Goal: Task Accomplishment & Management: Manage account settings

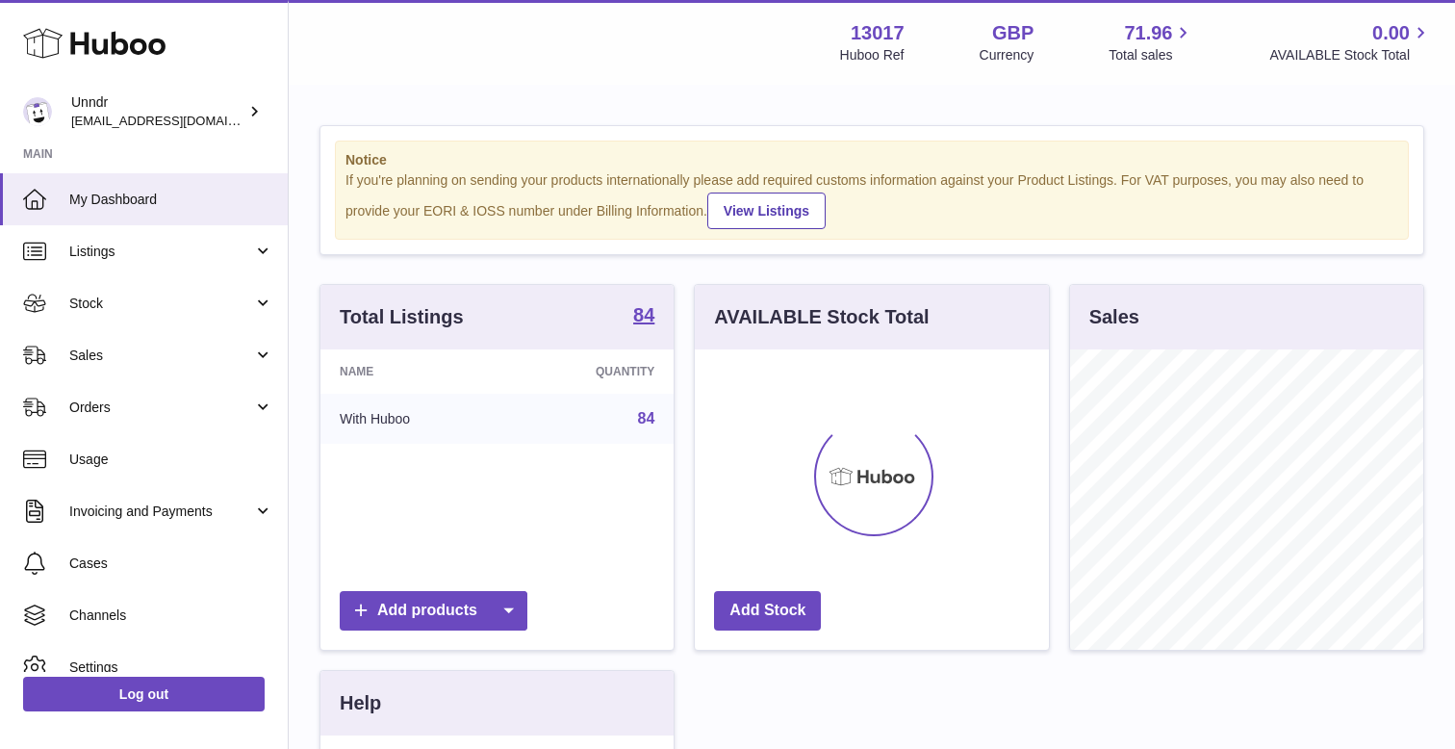
scroll to position [300, 353]
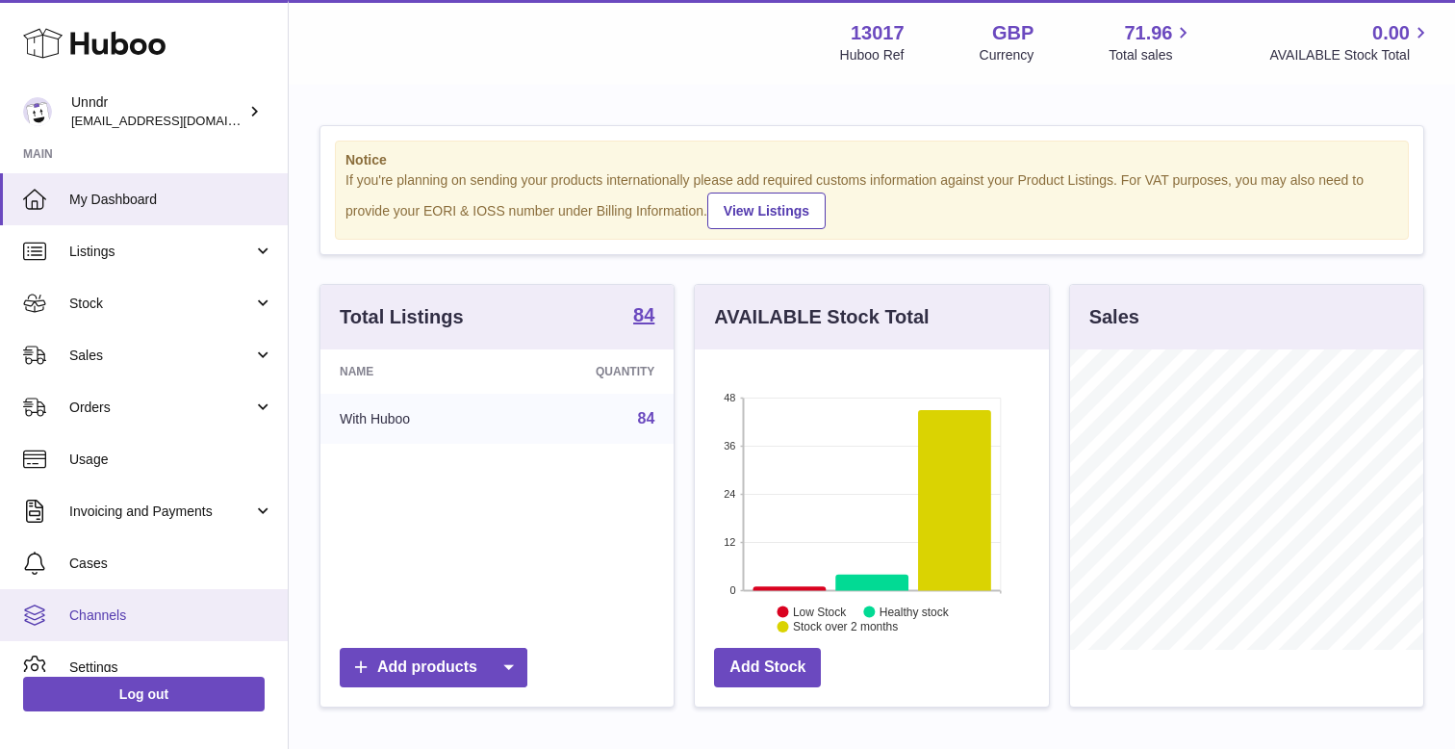
click at [131, 611] on span "Channels" at bounding box center [171, 615] width 204 height 18
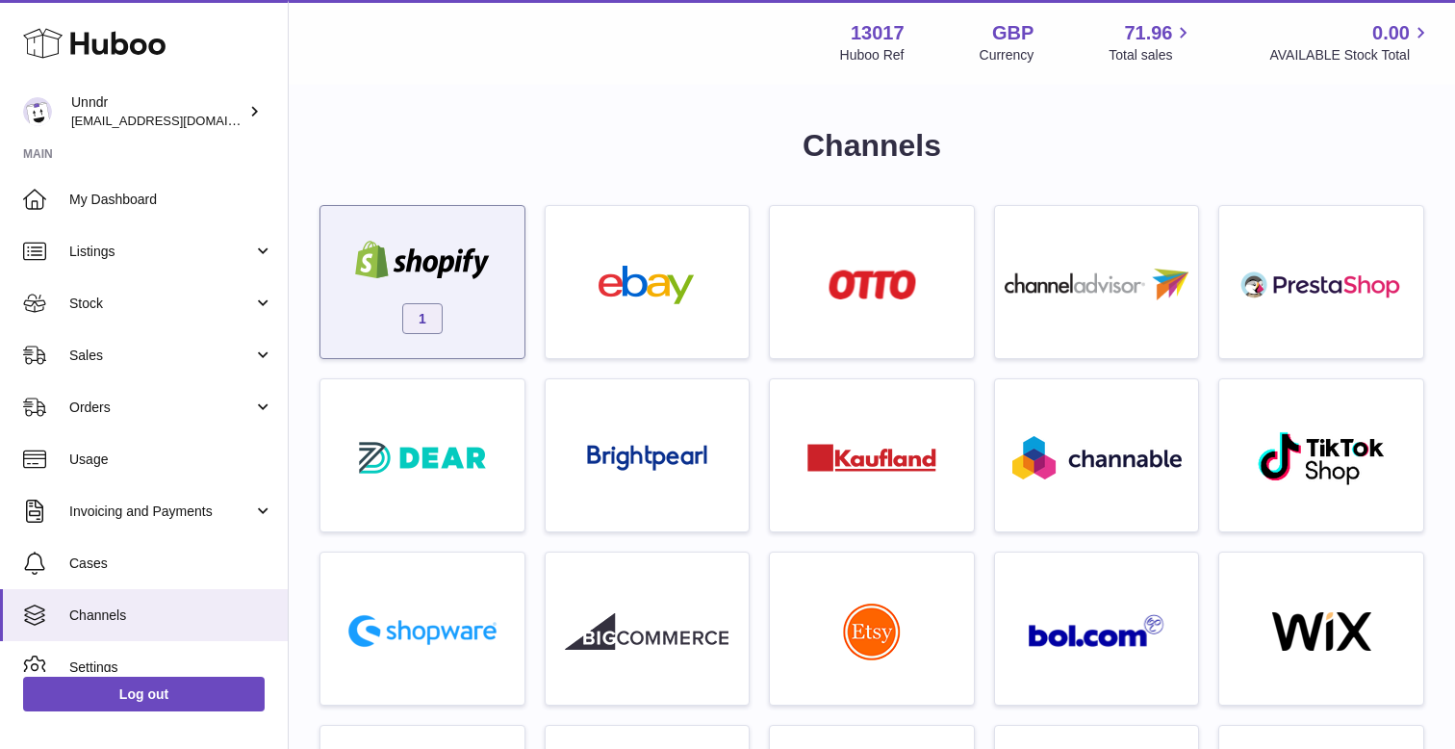
click at [499, 300] on div "1" at bounding box center [422, 286] width 185 height 123
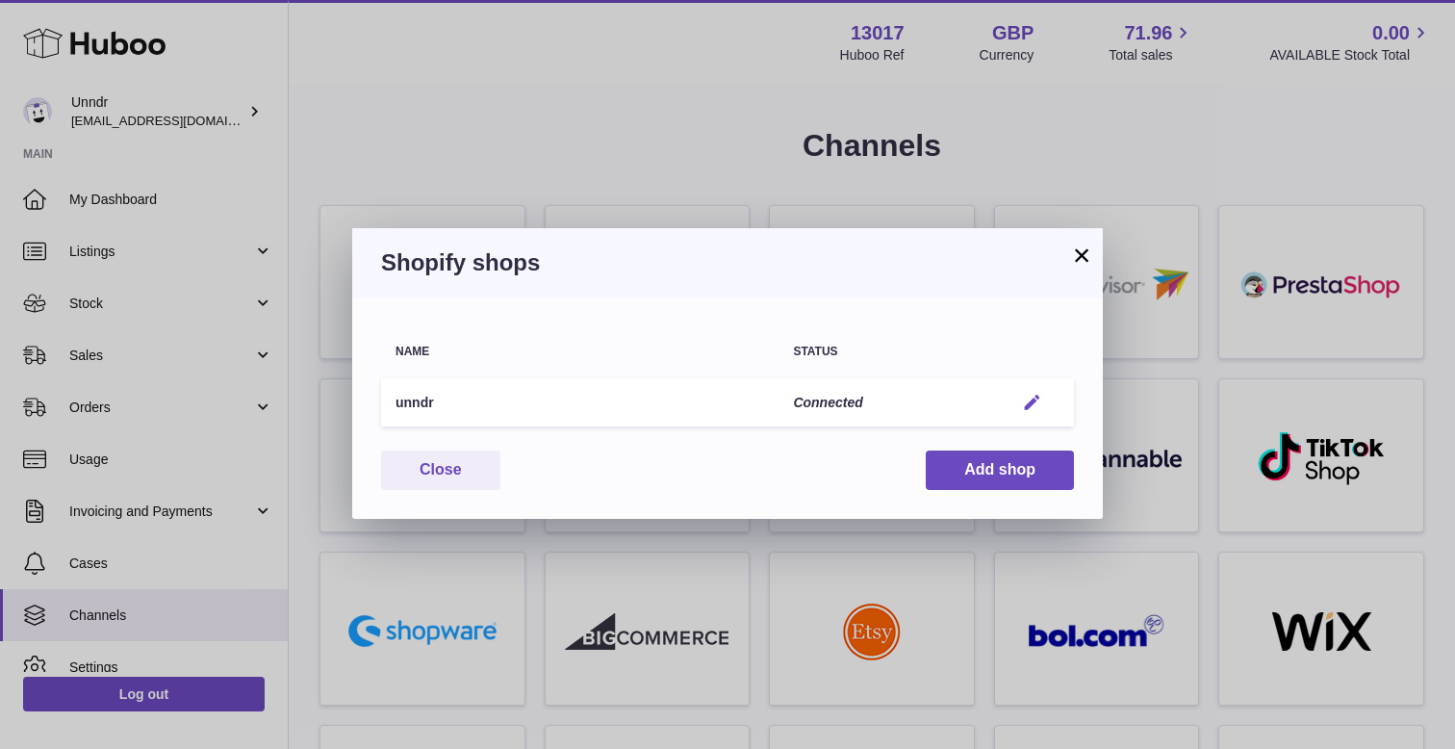
click at [1024, 409] on em "button" at bounding box center [1032, 403] width 20 height 20
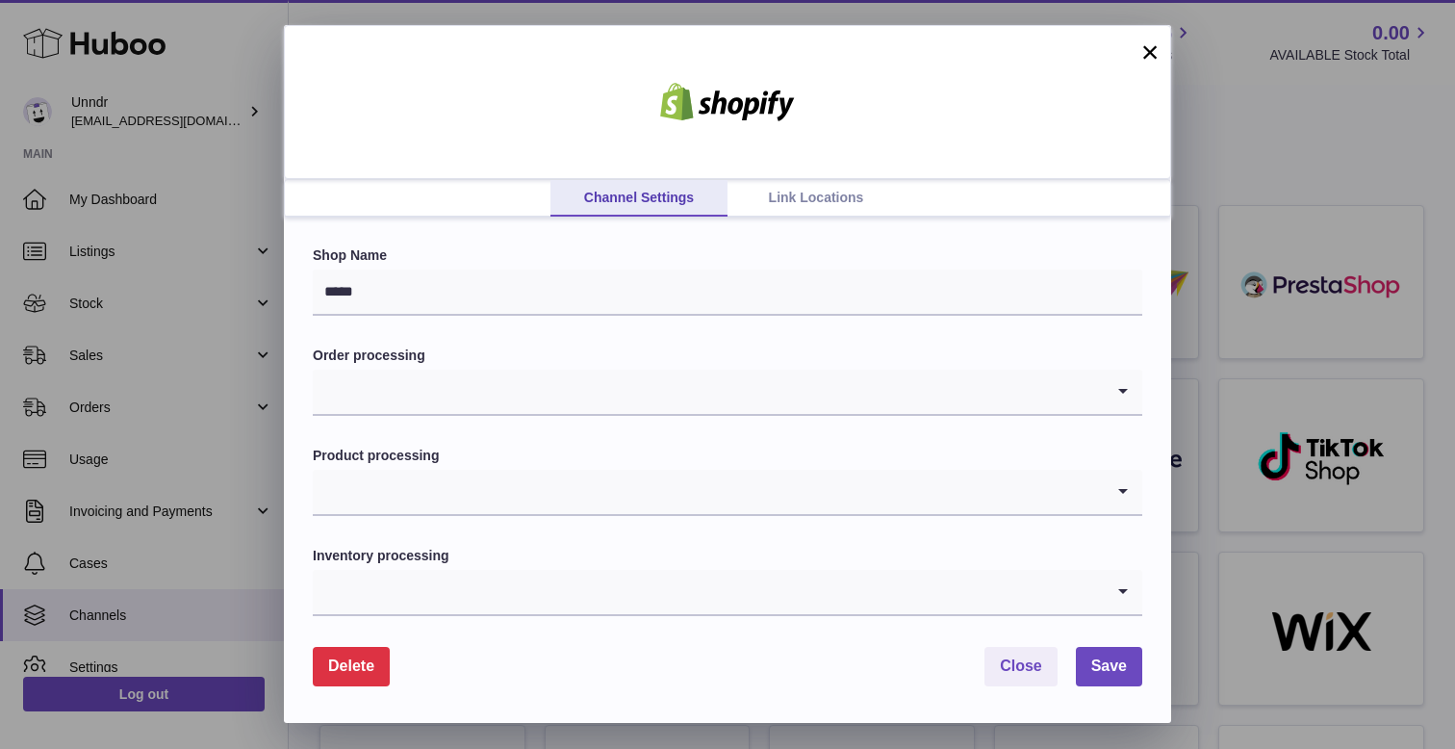
click at [823, 205] on link "Link Locations" at bounding box center [816, 198] width 177 height 37
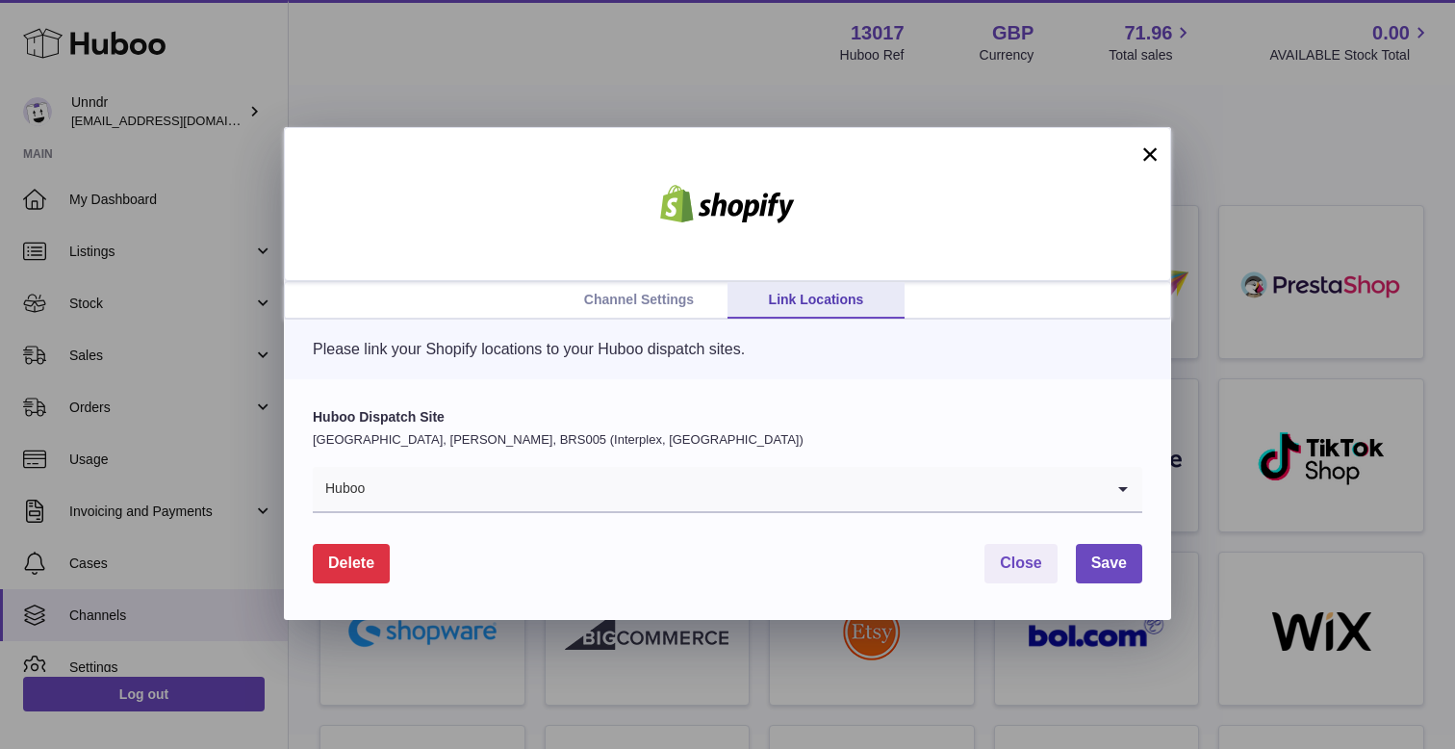
click at [535, 491] on input "Search for option" at bounding box center [735, 489] width 738 height 44
click at [750, 392] on div "Huboo Dispatch Site [GEOGRAPHIC_DATA], [PERSON_NAME], BRS005 (Interplex, [GEOGR…" at bounding box center [728, 499] width 888 height 241
click at [662, 298] on link "Channel Settings" at bounding box center [639, 300] width 177 height 37
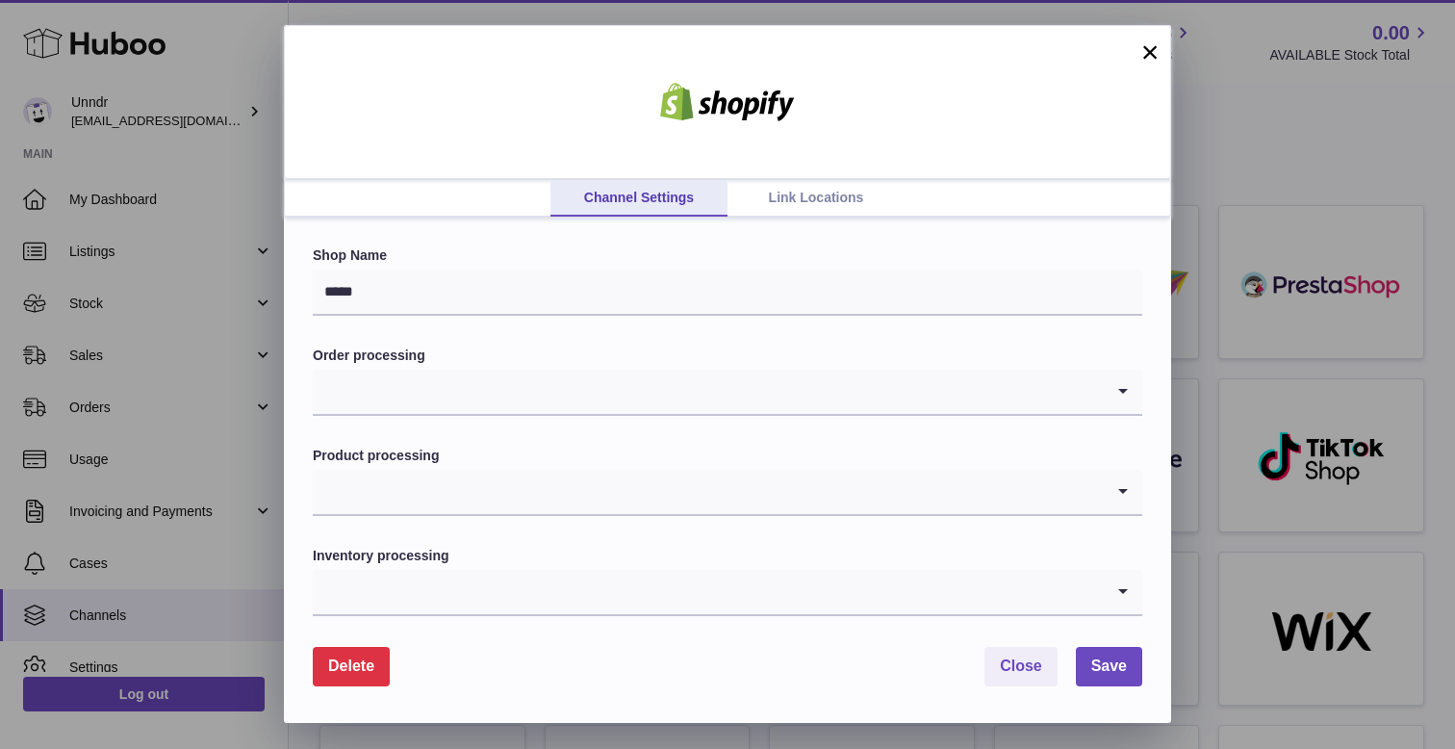
click at [818, 202] on link "Link Locations" at bounding box center [816, 198] width 177 height 37
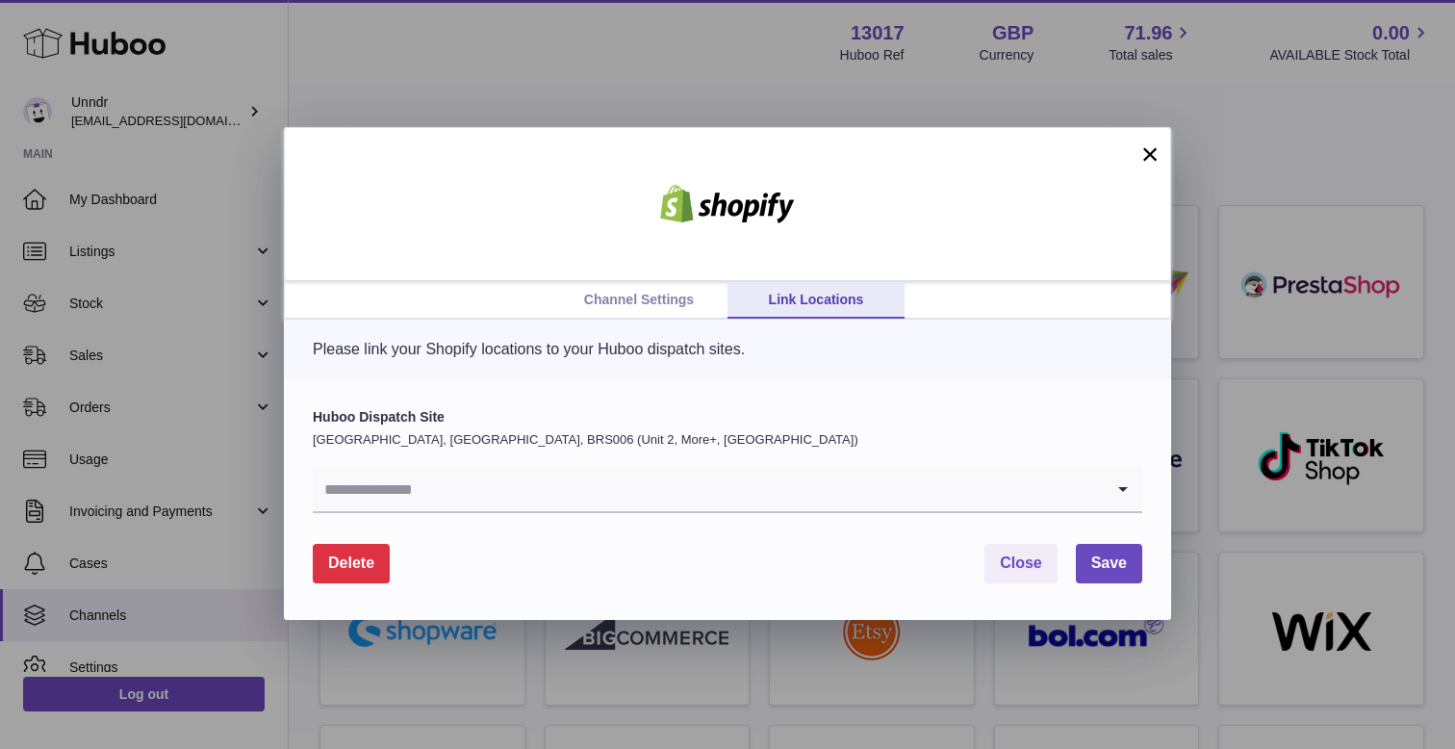
click at [422, 499] on input "Search for option" at bounding box center [708, 489] width 791 height 44
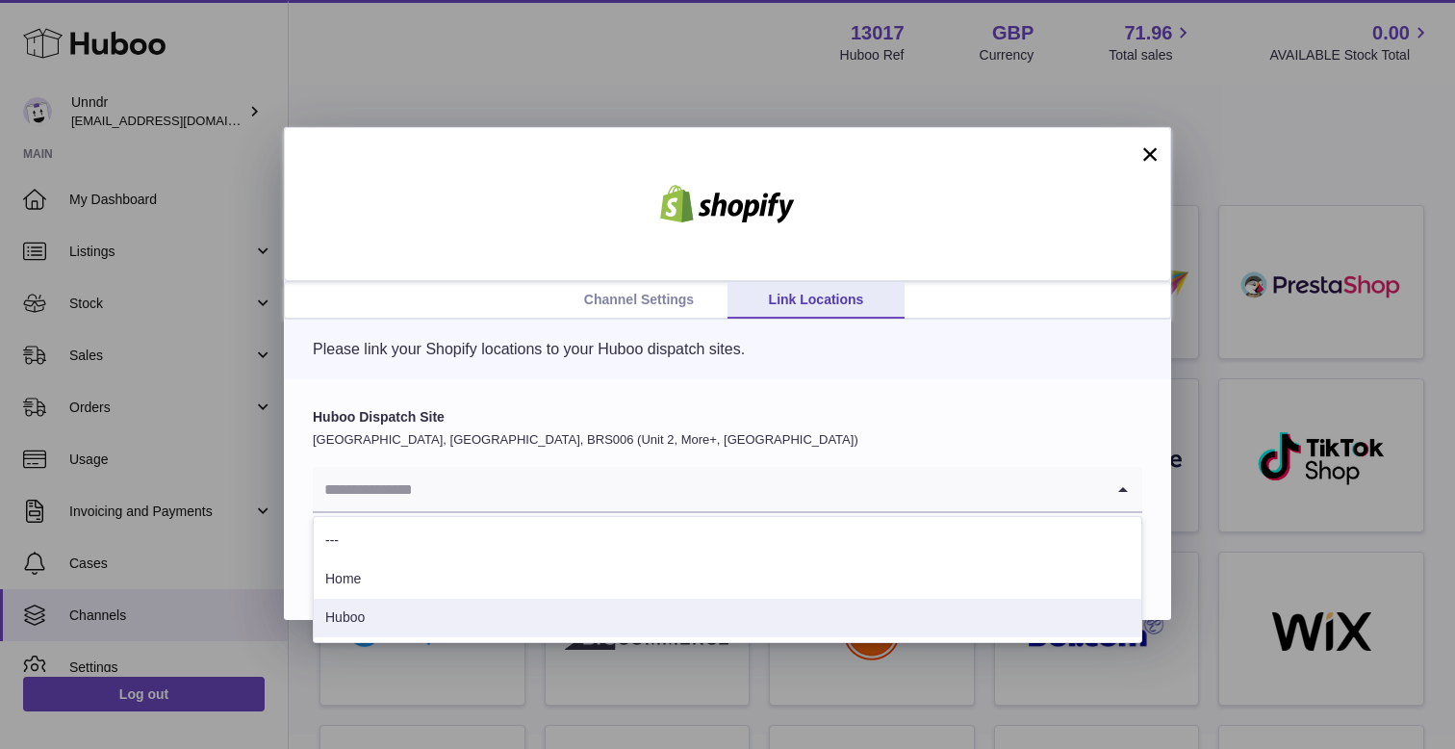
click at [395, 604] on li "Huboo" at bounding box center [728, 618] width 828 height 39
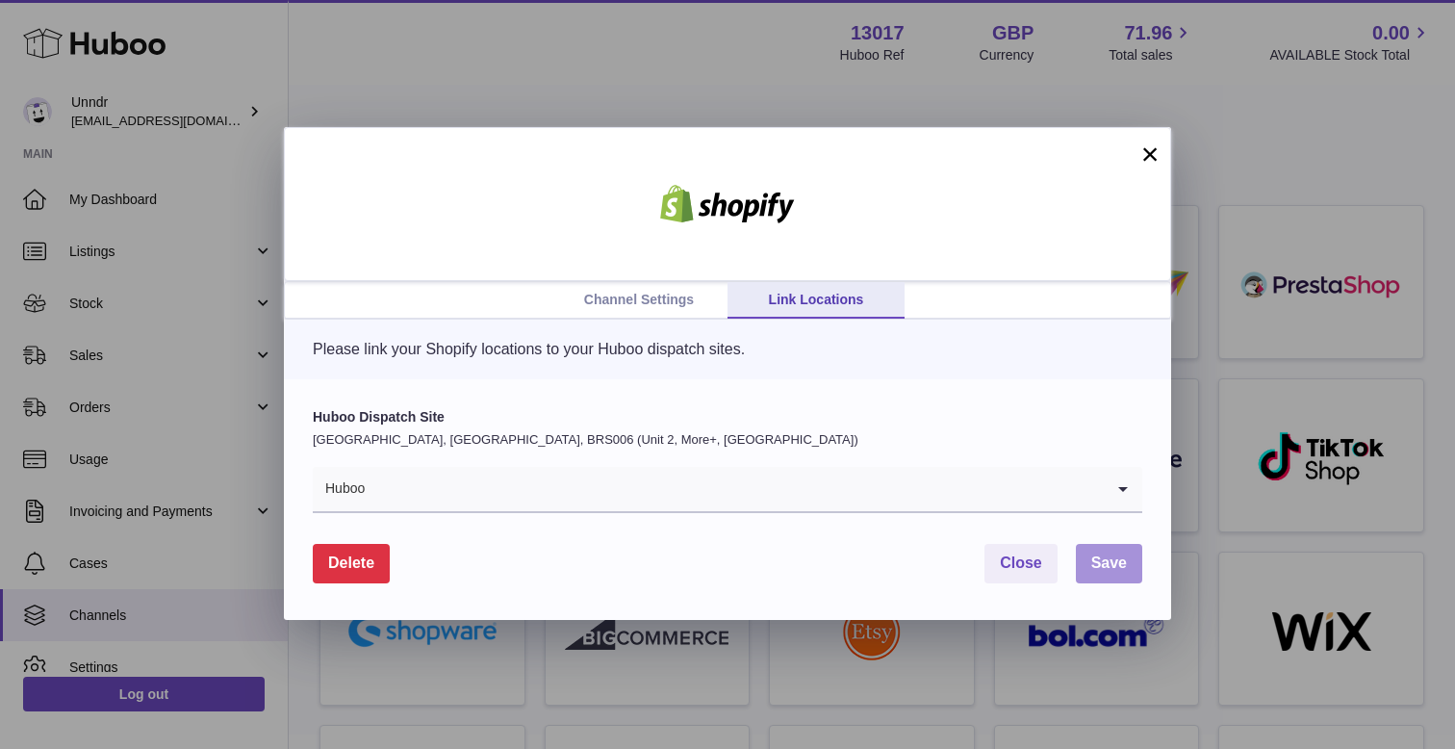
click at [1121, 561] on span "Save" at bounding box center [1110, 562] width 36 height 16
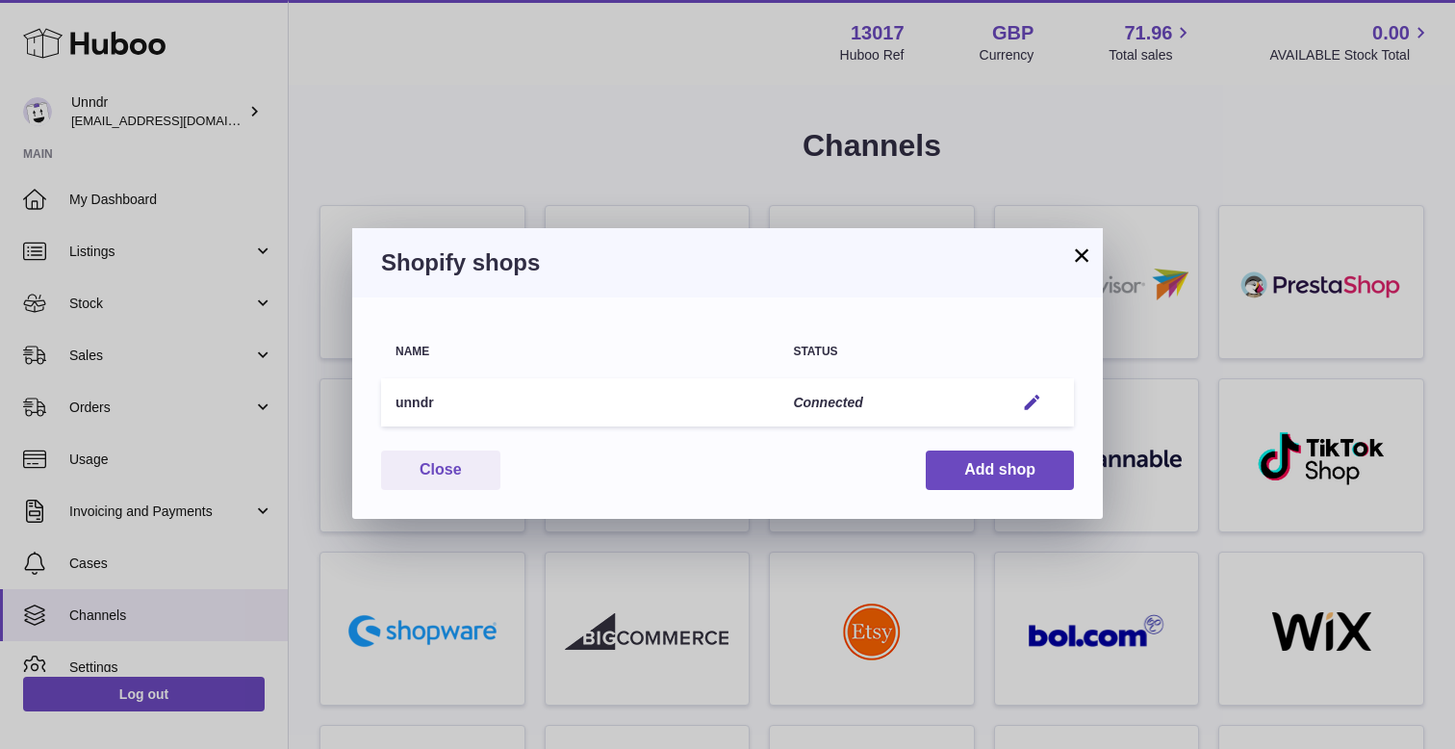
click at [1074, 262] on button "×" at bounding box center [1081, 255] width 23 height 23
